Goal: Task Accomplishment & Management: Manage account settings

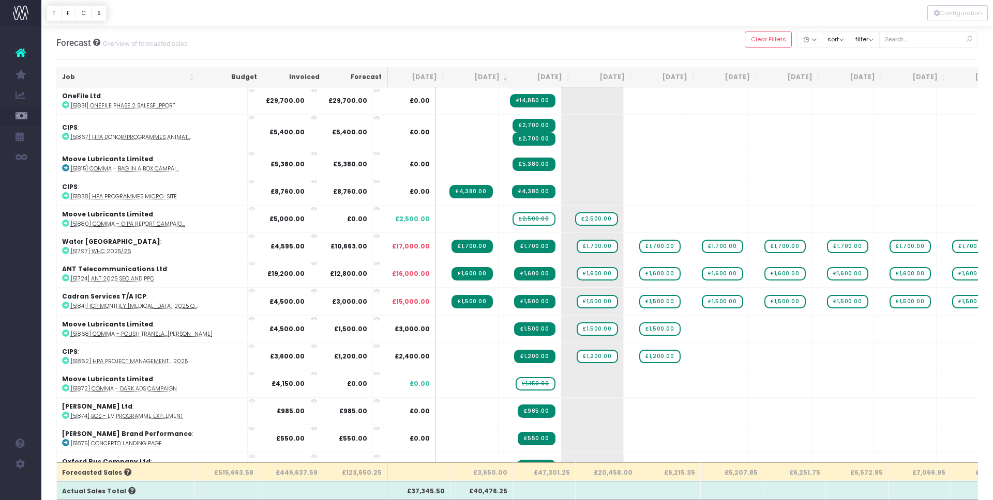
scroll to position [0, 4]
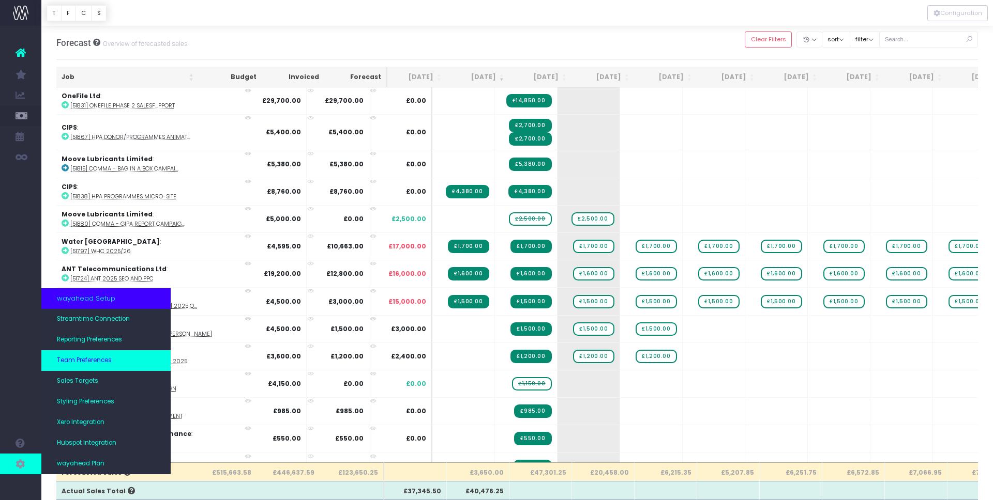
click at [84, 358] on span "Team Preferences" at bounding box center [84, 360] width 55 height 9
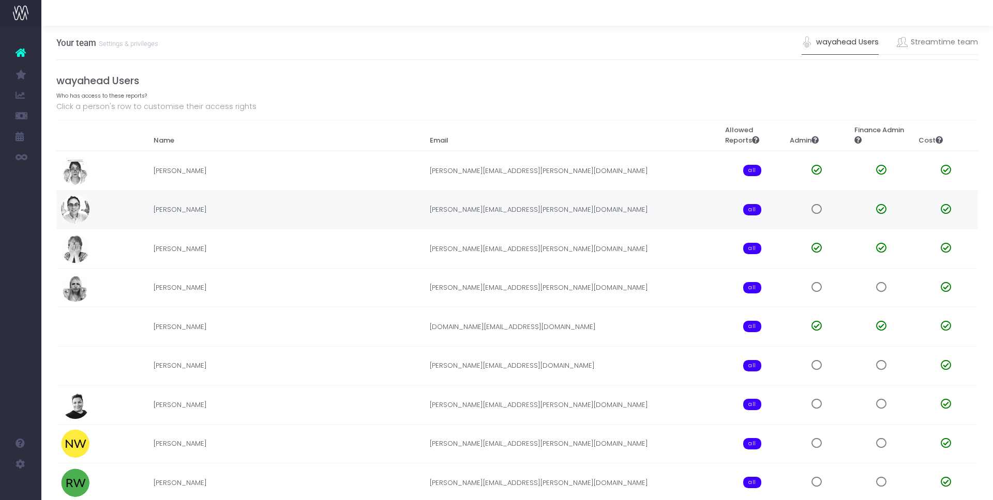
click at [880, 209] on span at bounding box center [881, 209] width 10 height 10
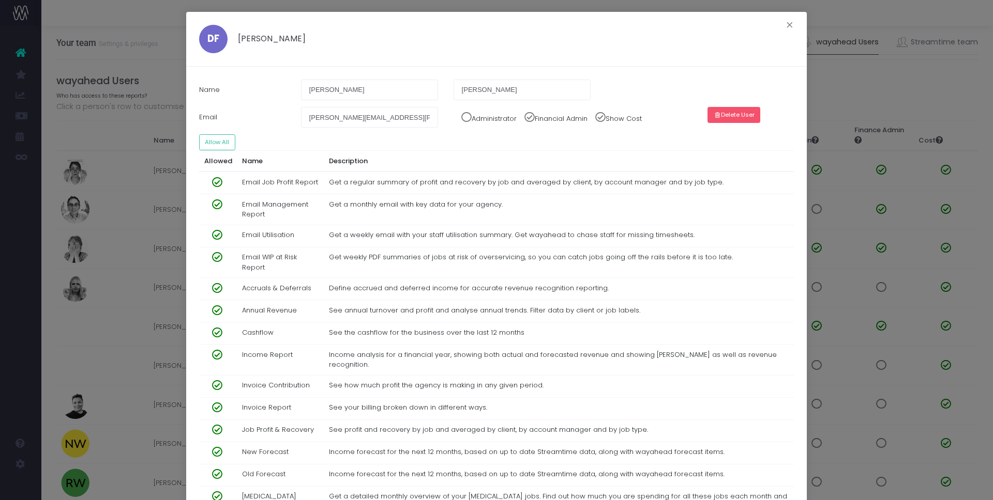
click at [744, 112] on button "Delete User" at bounding box center [733, 115] width 53 height 16
click at [765, 120] on button "Confirm" at bounding box center [759, 115] width 36 height 16
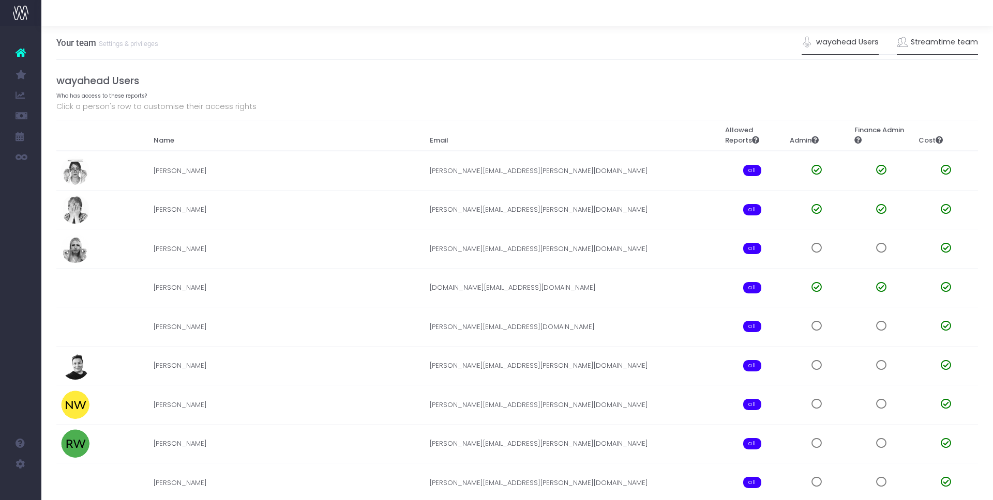
click at [938, 41] on link "Streamtime team" at bounding box center [937, 43] width 82 height 24
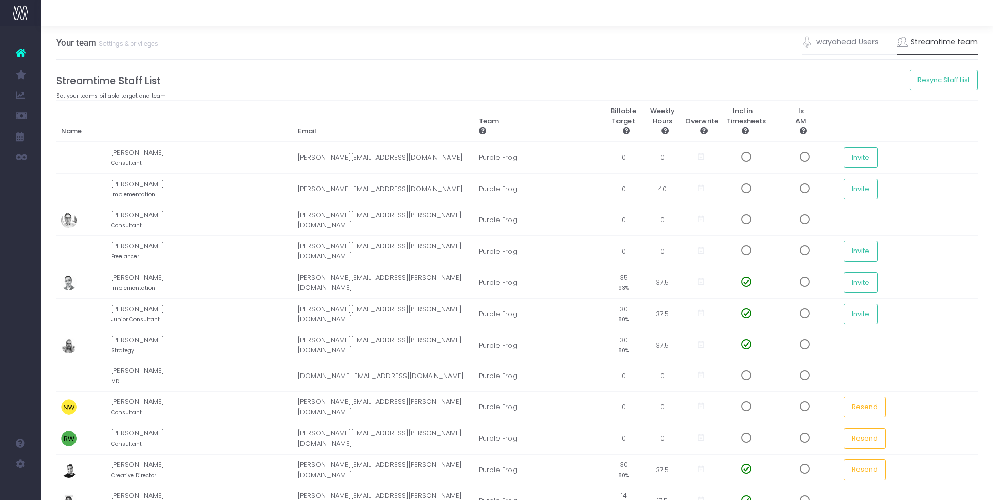
click at [878, 38] on ul "wayahead Users Streamtime team" at bounding box center [889, 43] width 176 height 24
click at [860, 41] on link "wayahead Users" at bounding box center [839, 43] width 77 height 24
